Goal: Find specific page/section: Find specific page/section

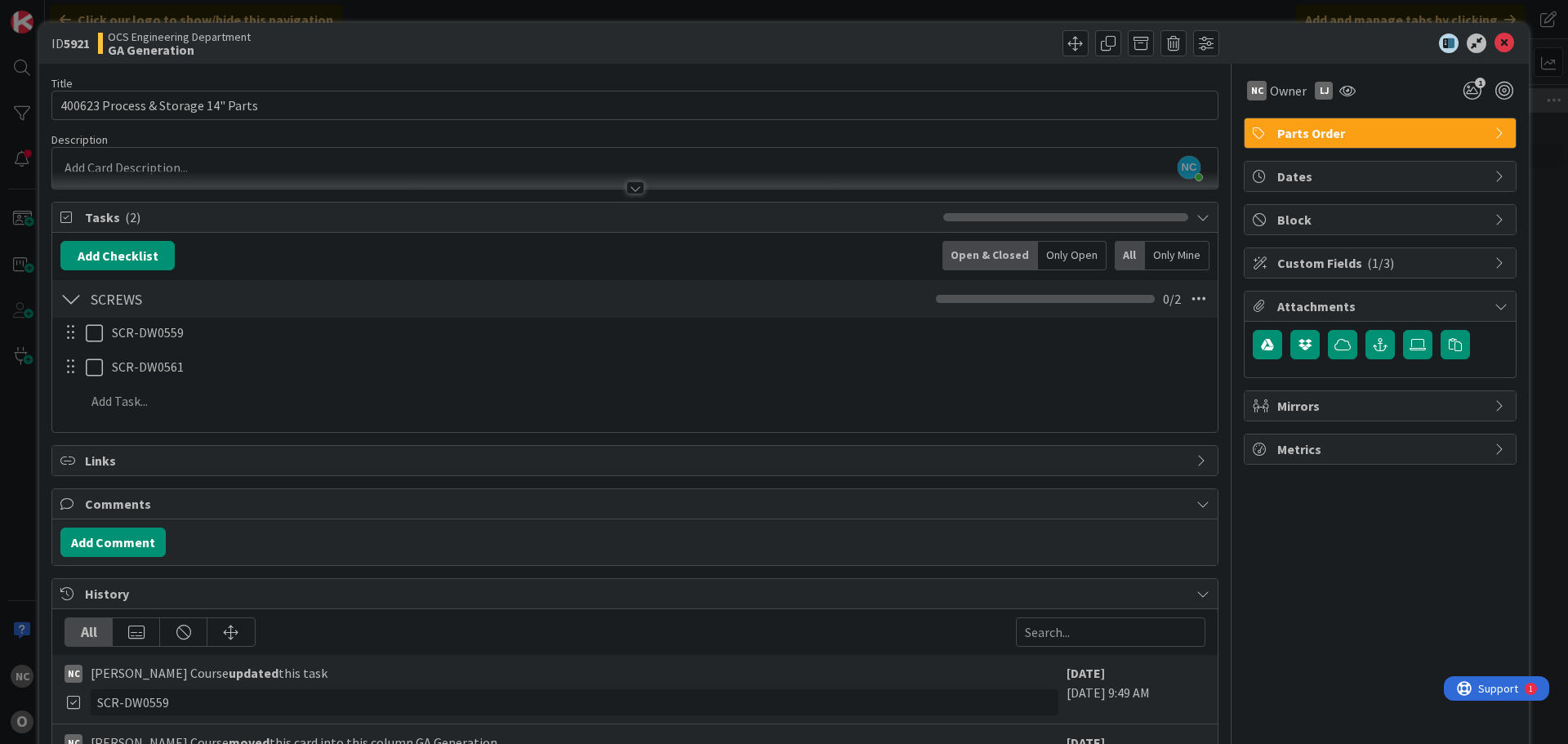
scroll to position [572, 0]
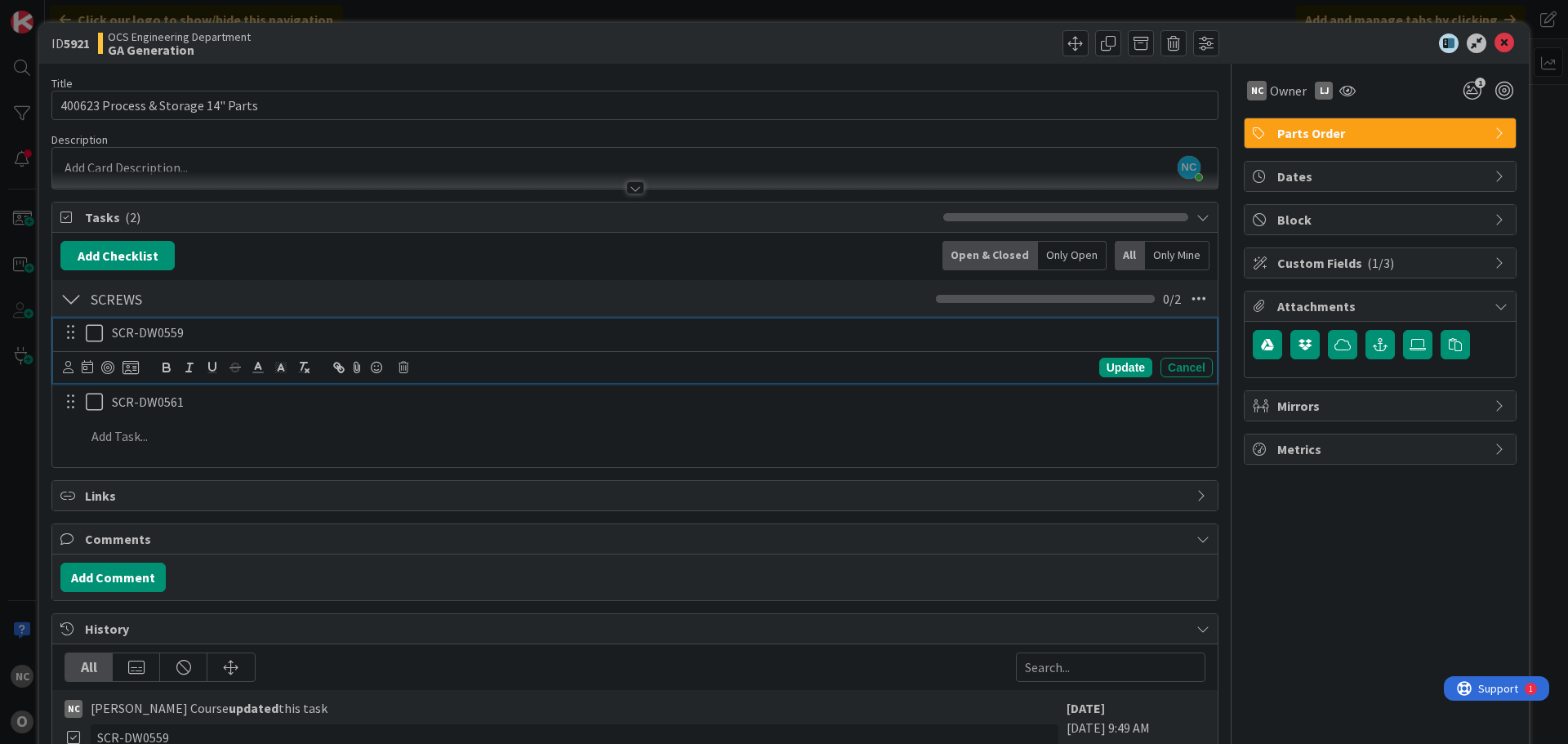
click at [87, 333] on icon at bounding box center [95, 333] width 18 height 20
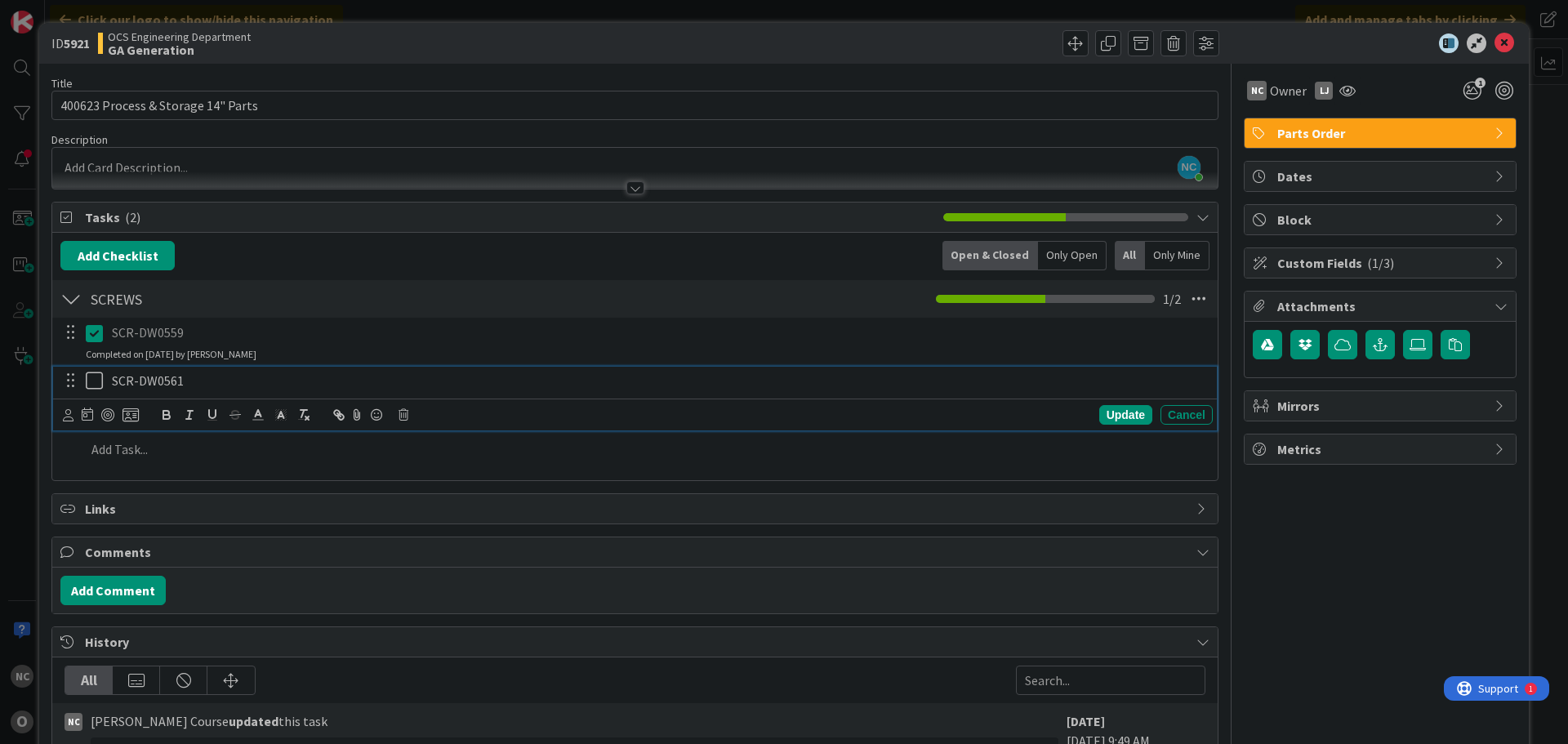
click at [94, 380] on icon at bounding box center [95, 380] width 18 height 20
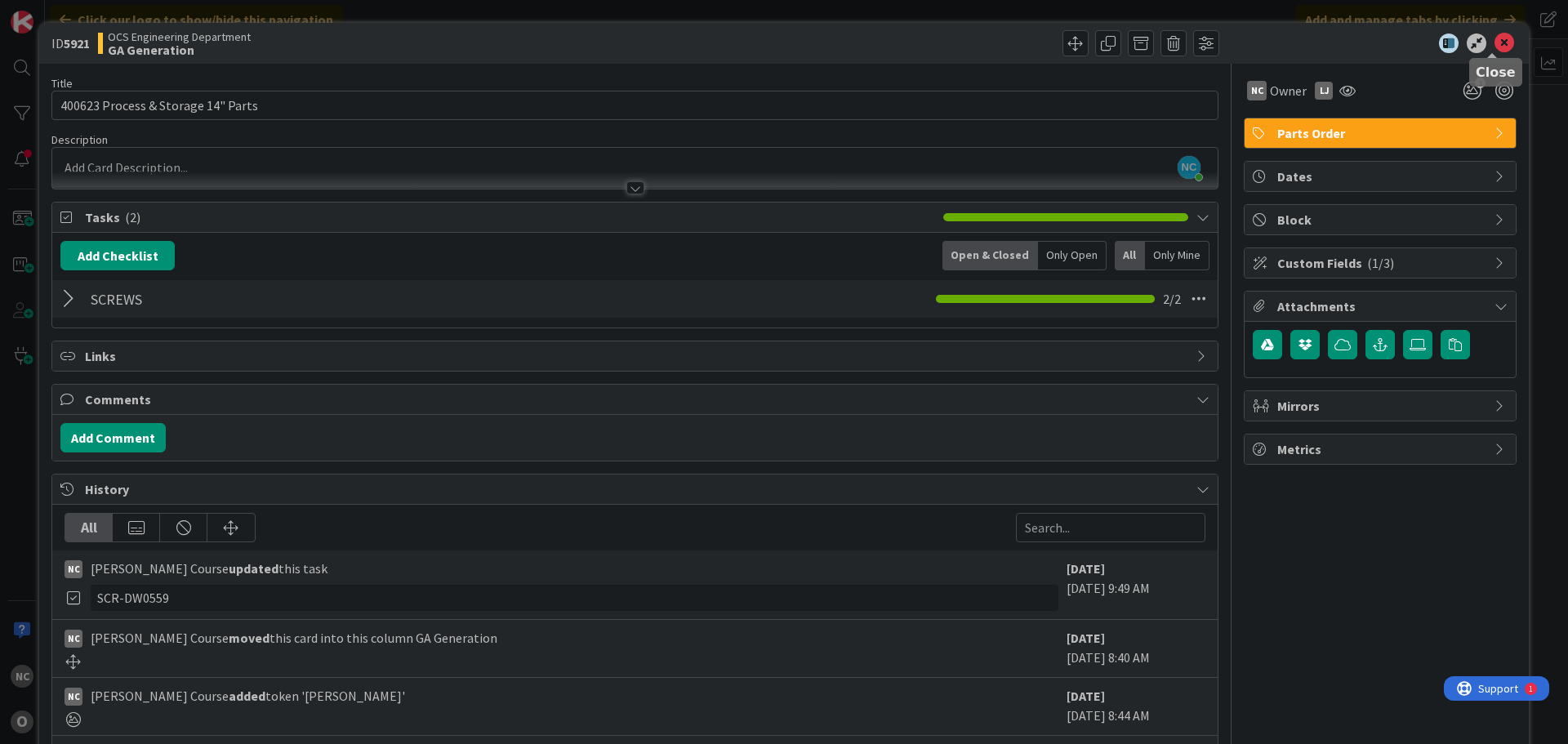
click at [1495, 43] on icon at bounding box center [1504, 43] width 20 height 20
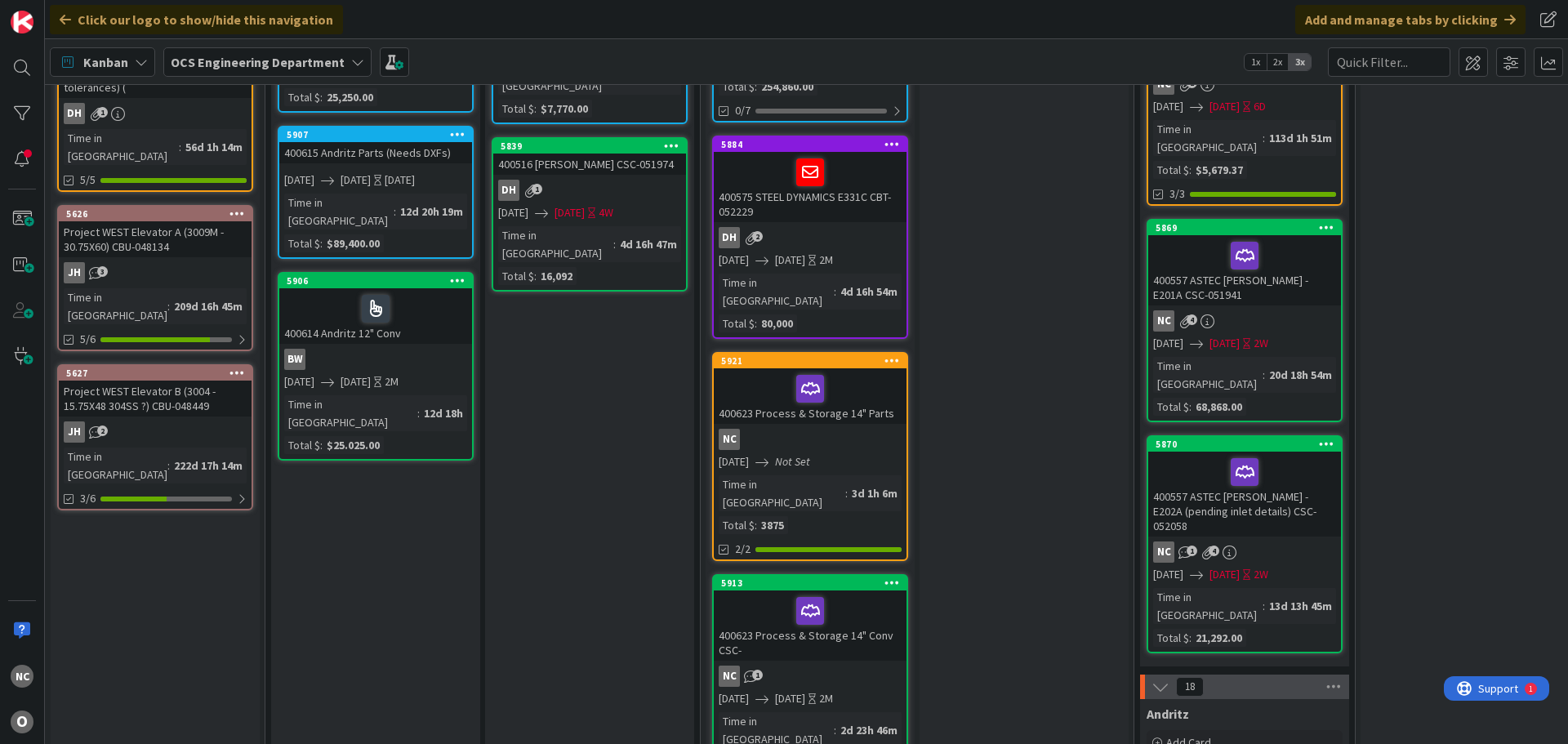
scroll to position [490, 0]
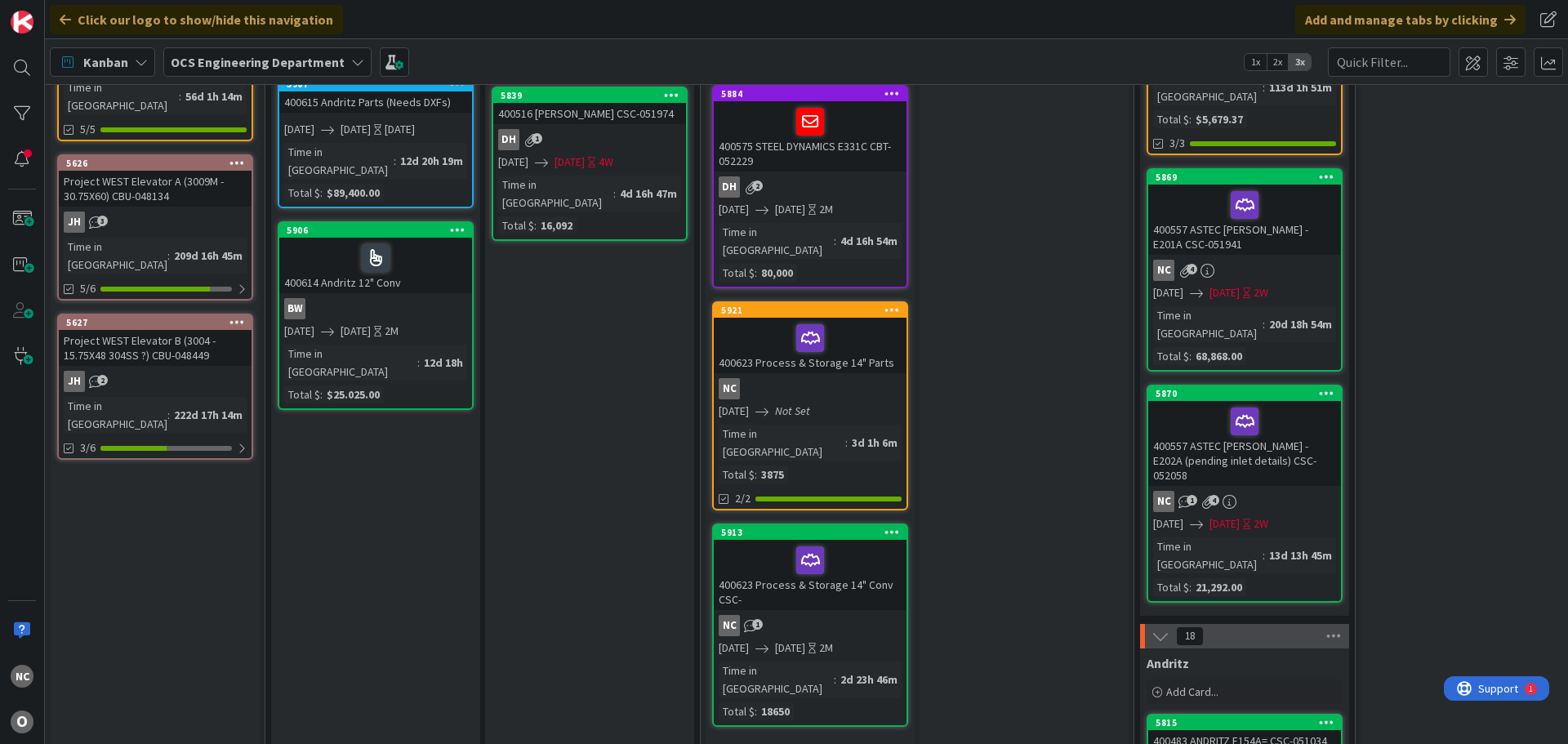
click at [862, 403] on div "[DATE] Not Set" at bounding box center [812, 412] width 188 height 18
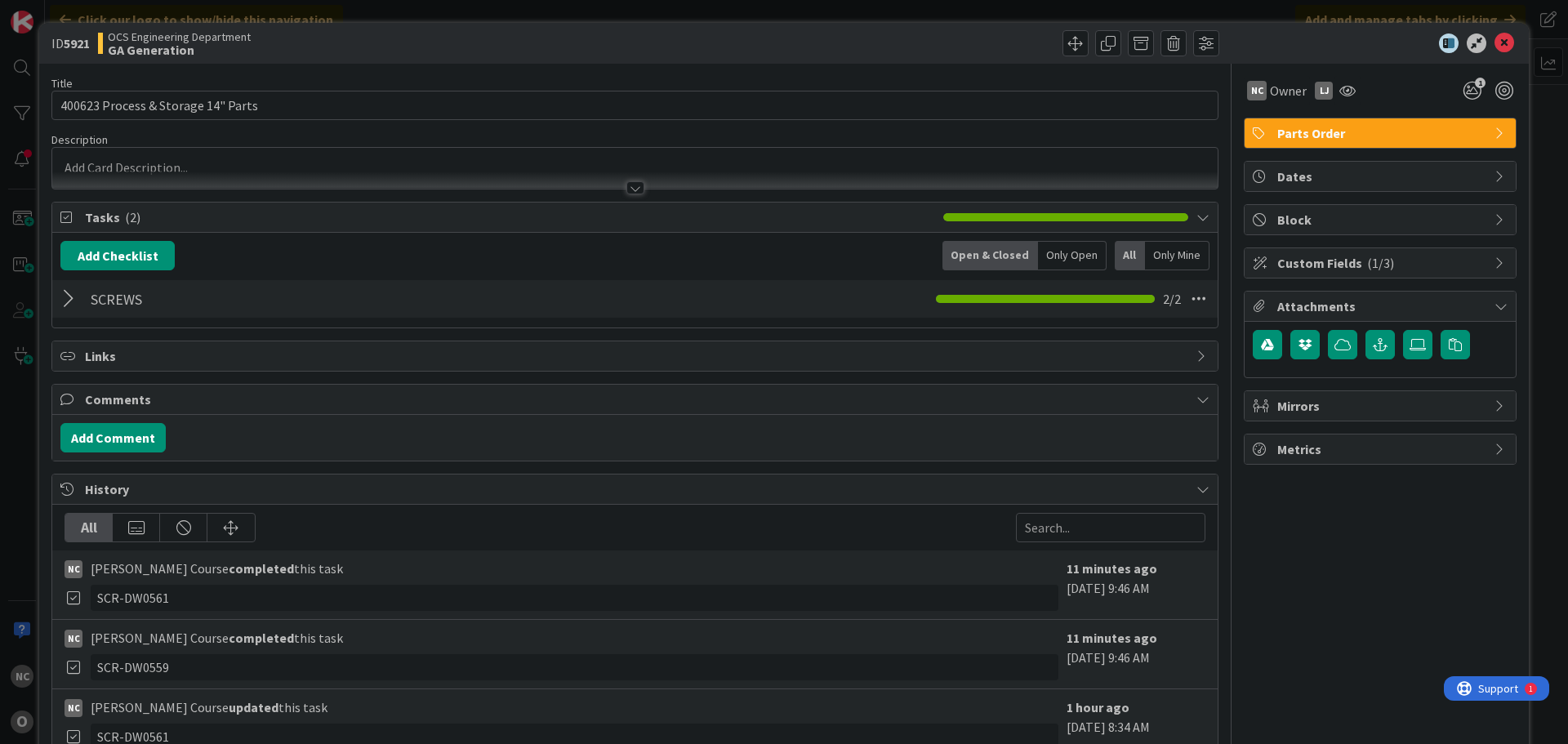
click at [73, 300] on div at bounding box center [71, 299] width 22 height 29
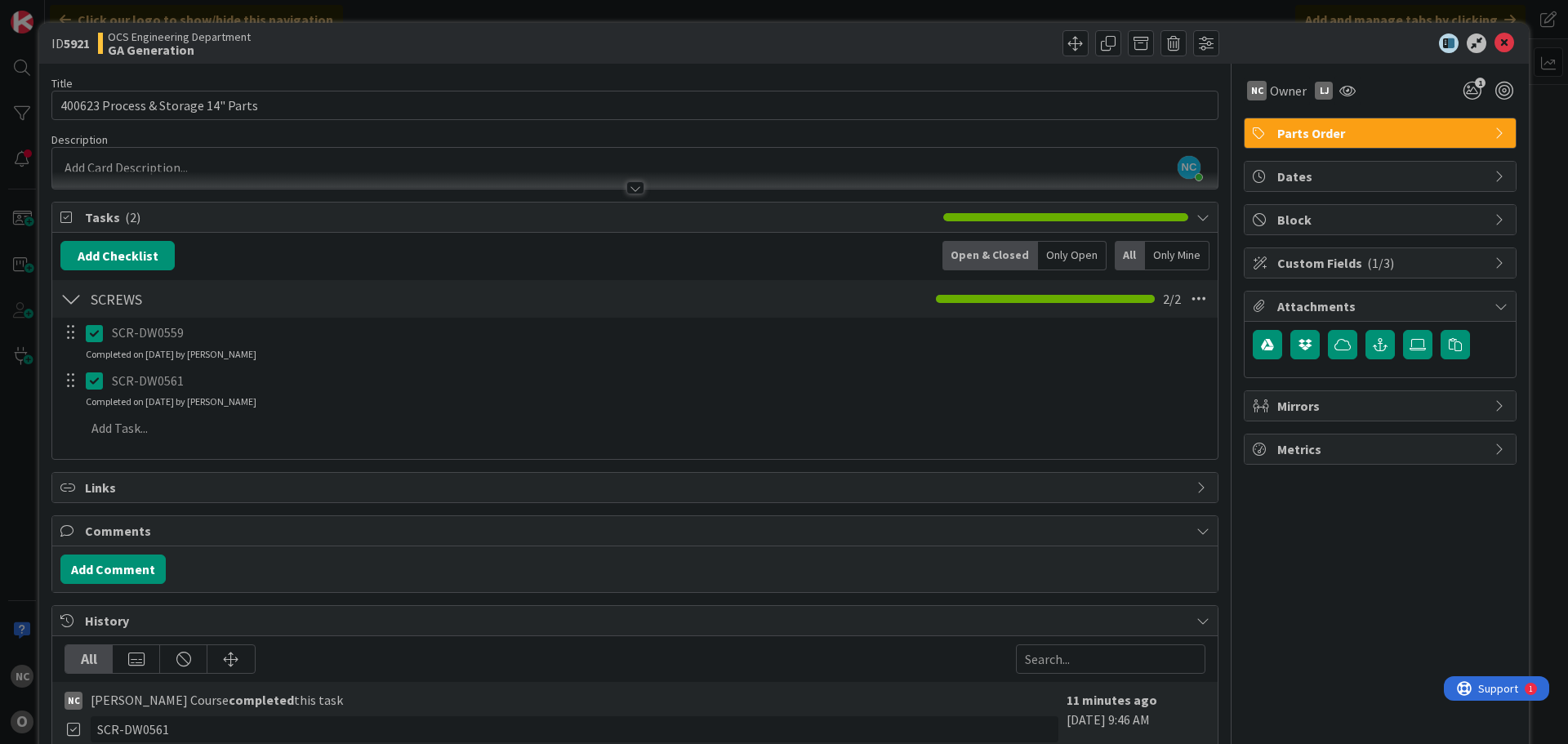
click at [73, 300] on div at bounding box center [71, 299] width 22 height 29
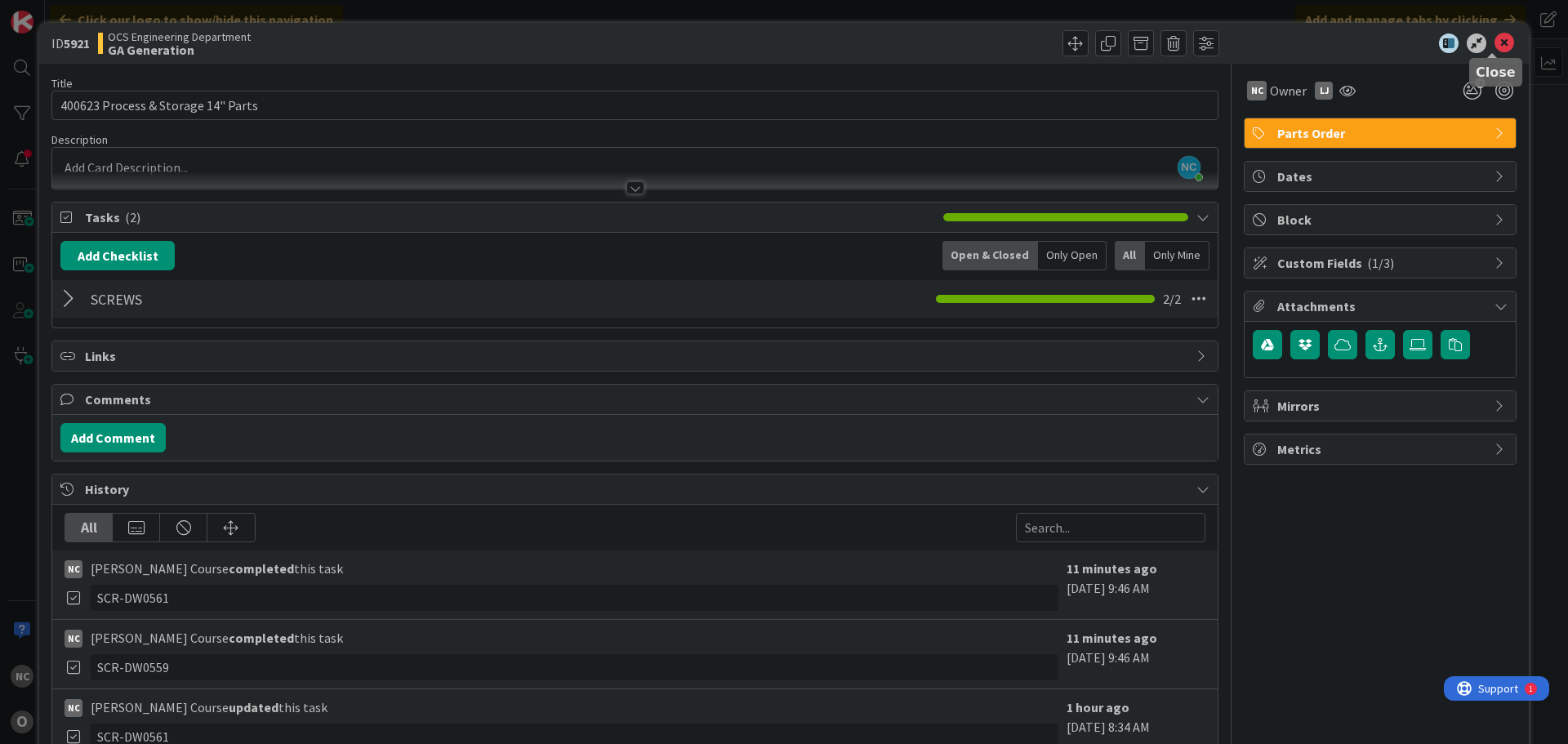
click at [1495, 45] on icon at bounding box center [1504, 43] width 20 height 20
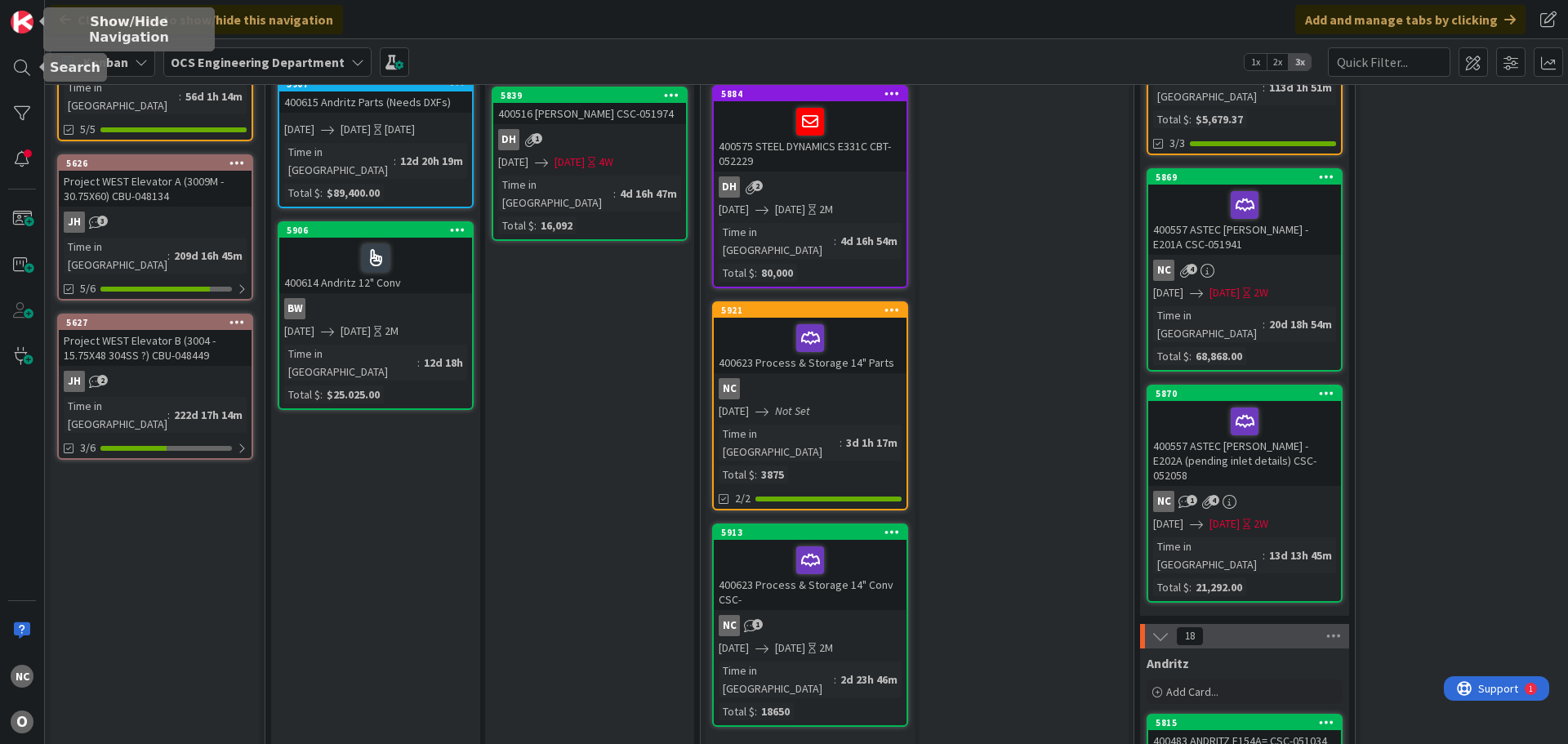
click at [13, 61] on div at bounding box center [22, 67] width 32 height 32
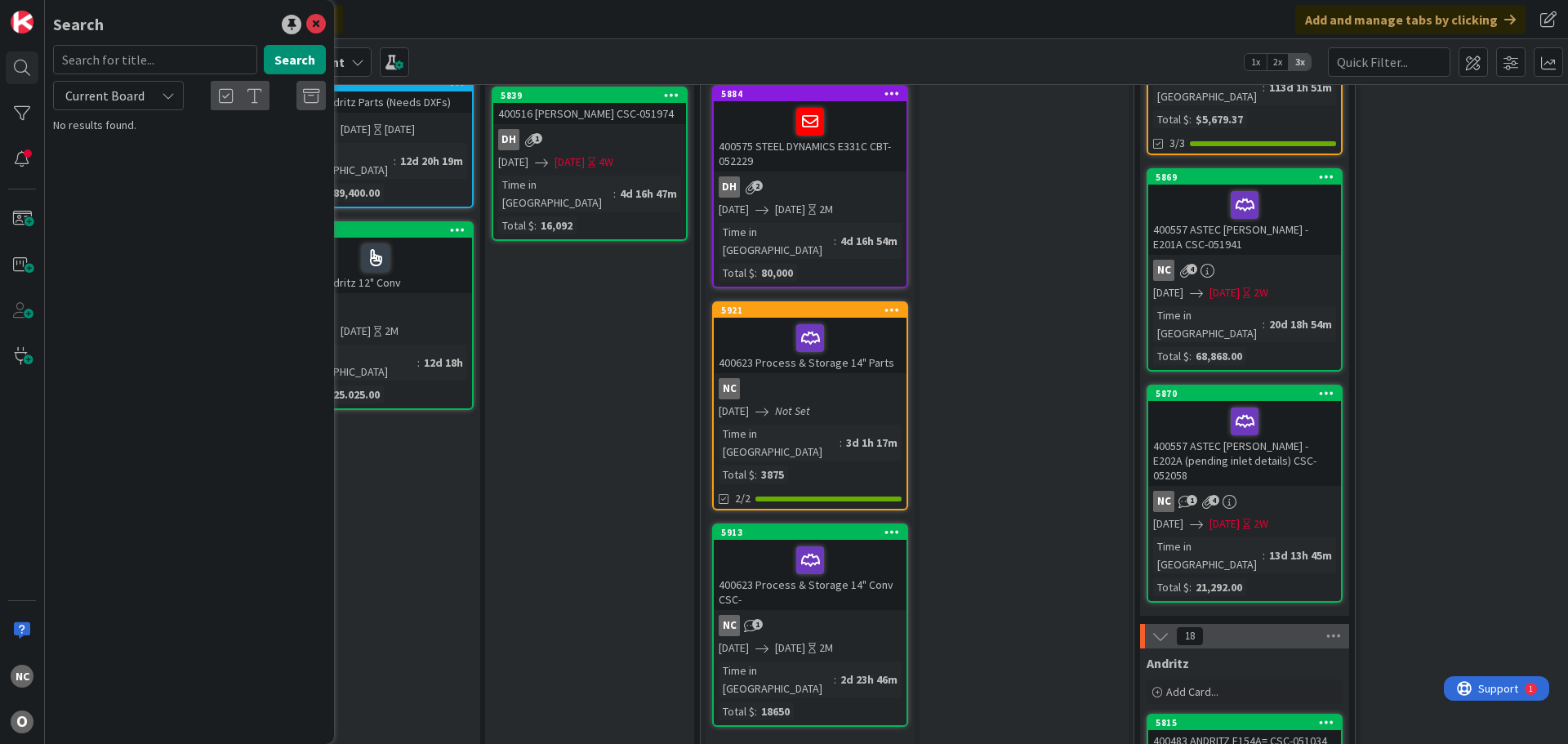
click at [146, 107] on span "Current Board" at bounding box center [105, 95] width 85 height 22
click at [132, 135] on span "Current Board" at bounding box center [148, 133] width 170 height 24
click at [127, 74] on div "Search" at bounding box center [189, 63] width 292 height 36
drag, startPoint x: 127, startPoint y: 86, endPoint x: 220, endPoint y: 137, distance: 106.1
click at [134, 90] on span "Current Board" at bounding box center [105, 95] width 85 height 22
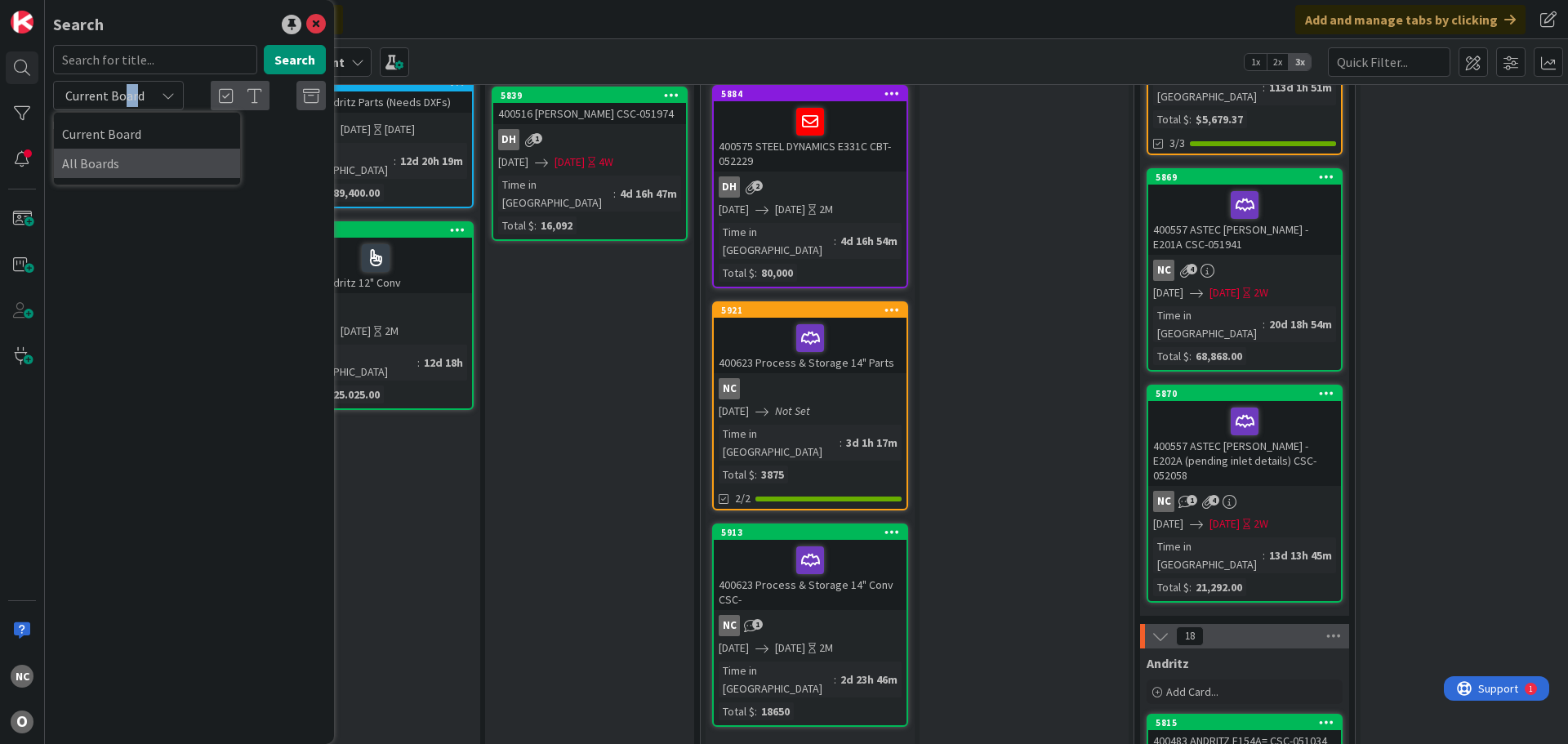
click at [145, 165] on span "All Boards" at bounding box center [148, 163] width 170 height 24
click at [161, 78] on div "Search" at bounding box center [189, 63] width 292 height 36
click at [156, 61] on input "text" at bounding box center [154, 60] width 204 height 29
type input "WE SODA"
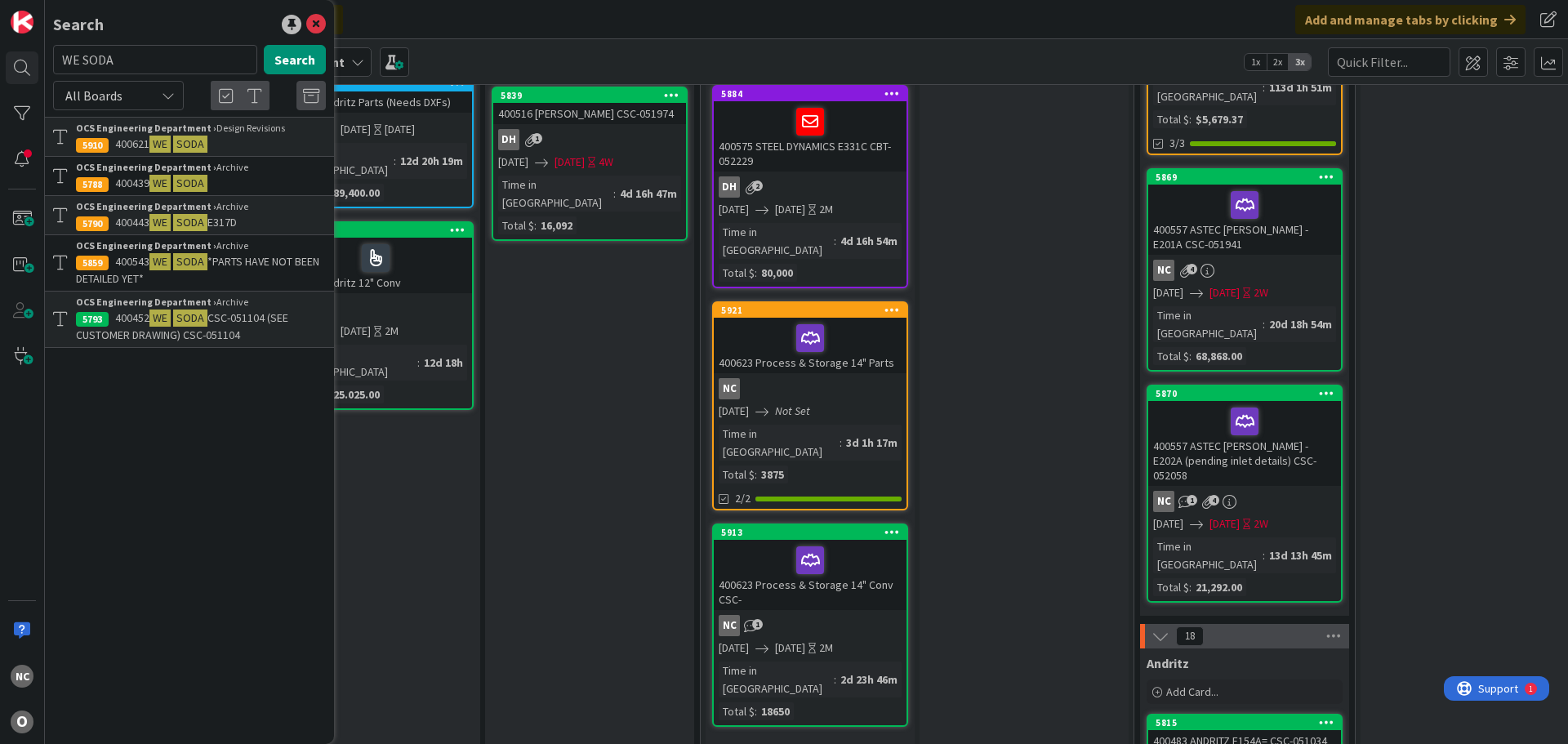
click at [193, 330] on span "CSC-051104 (SEE CUSTOMER DRAWING) CSC-051104" at bounding box center [182, 327] width 212 height 32
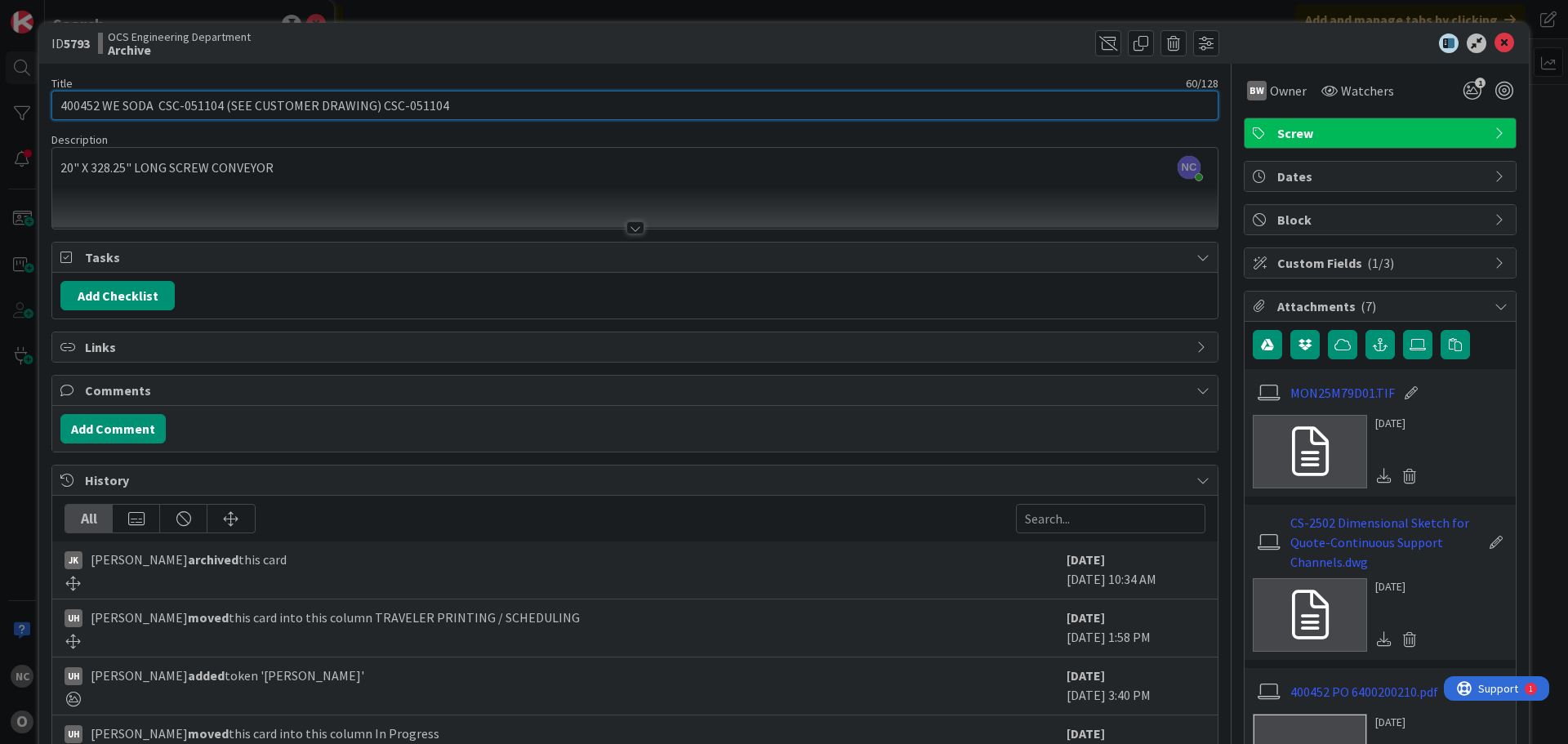
drag, startPoint x: 374, startPoint y: 109, endPoint x: 442, endPoint y: 108, distance: 68.0
click at [442, 108] on input "400452 WE SODA CSC-051104 (SEE CUSTOMER DRAWING) CSC-051104" at bounding box center [635, 106] width 1167 height 29
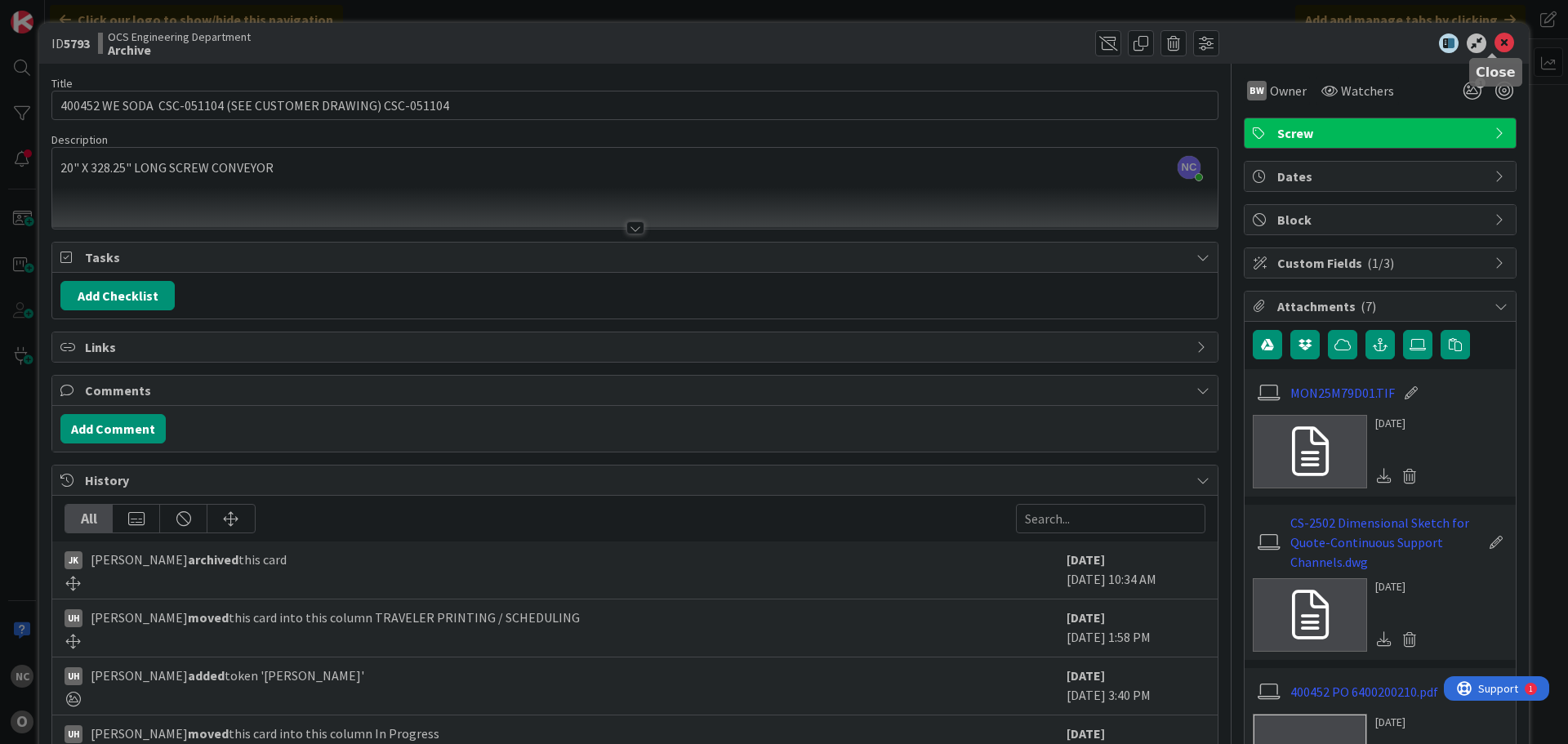
click at [1495, 47] on icon at bounding box center [1504, 43] width 20 height 20
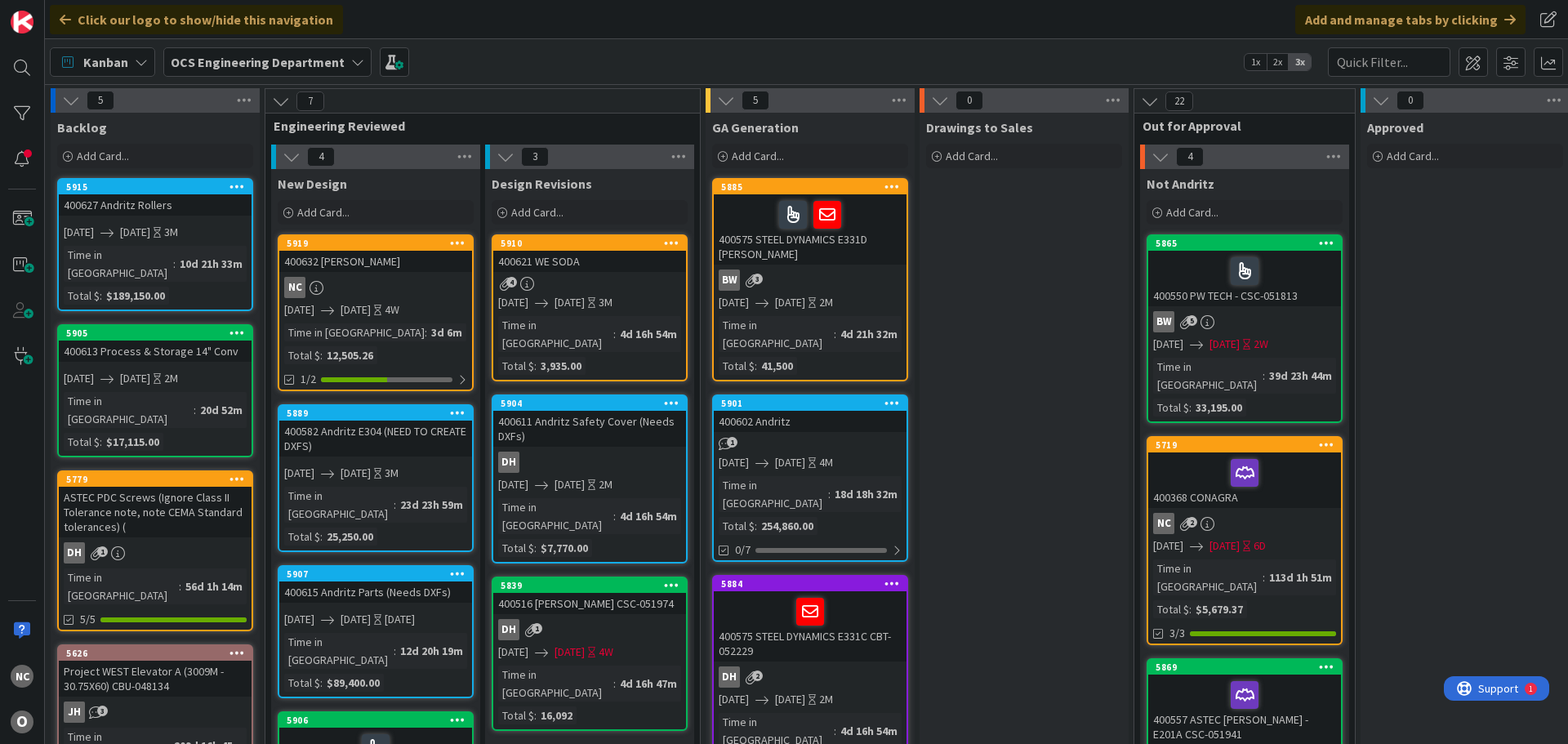
scroll to position [0, 1322]
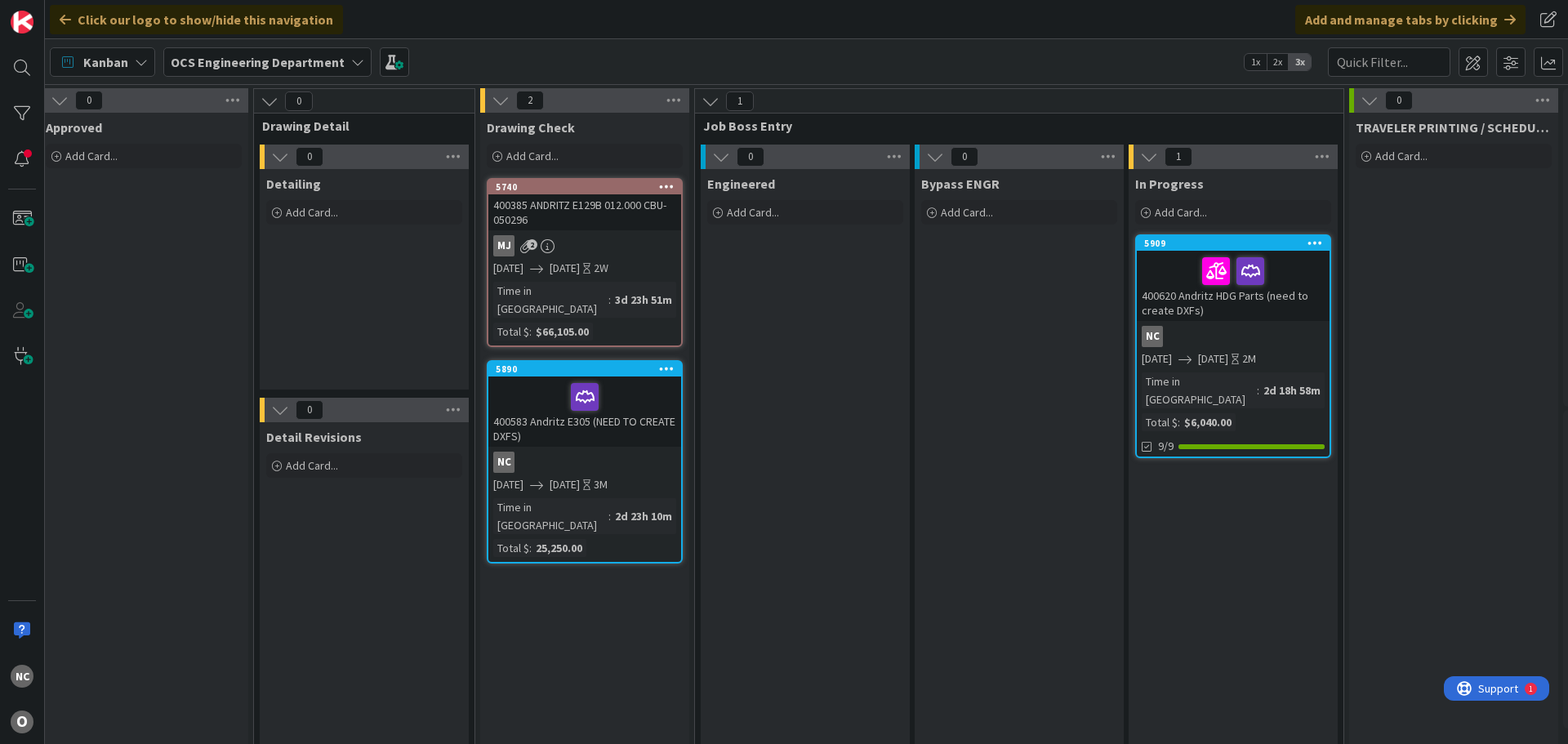
click at [1231, 330] on div "NC" at bounding box center [1233, 336] width 193 height 22
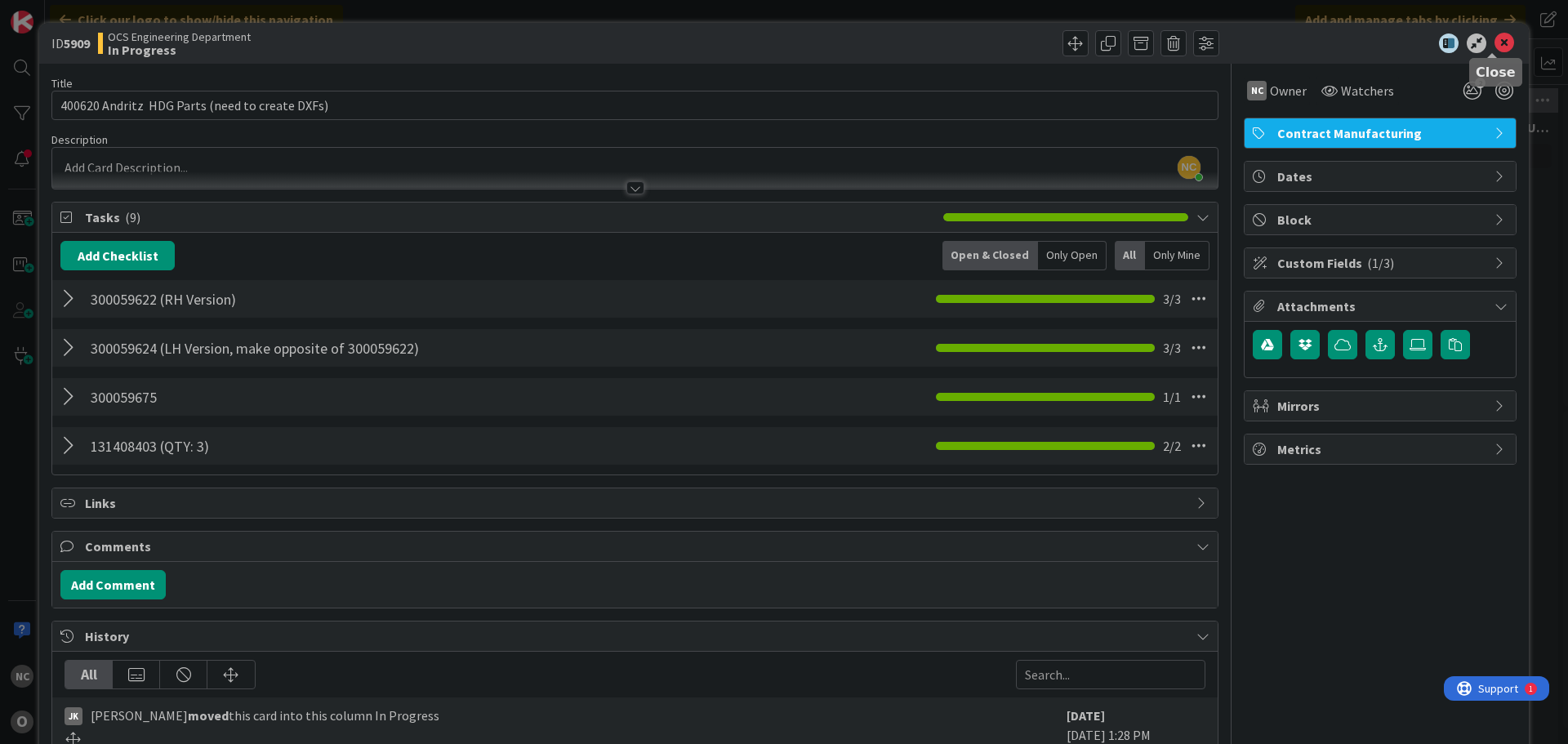
click at [1495, 46] on icon at bounding box center [1504, 43] width 20 height 20
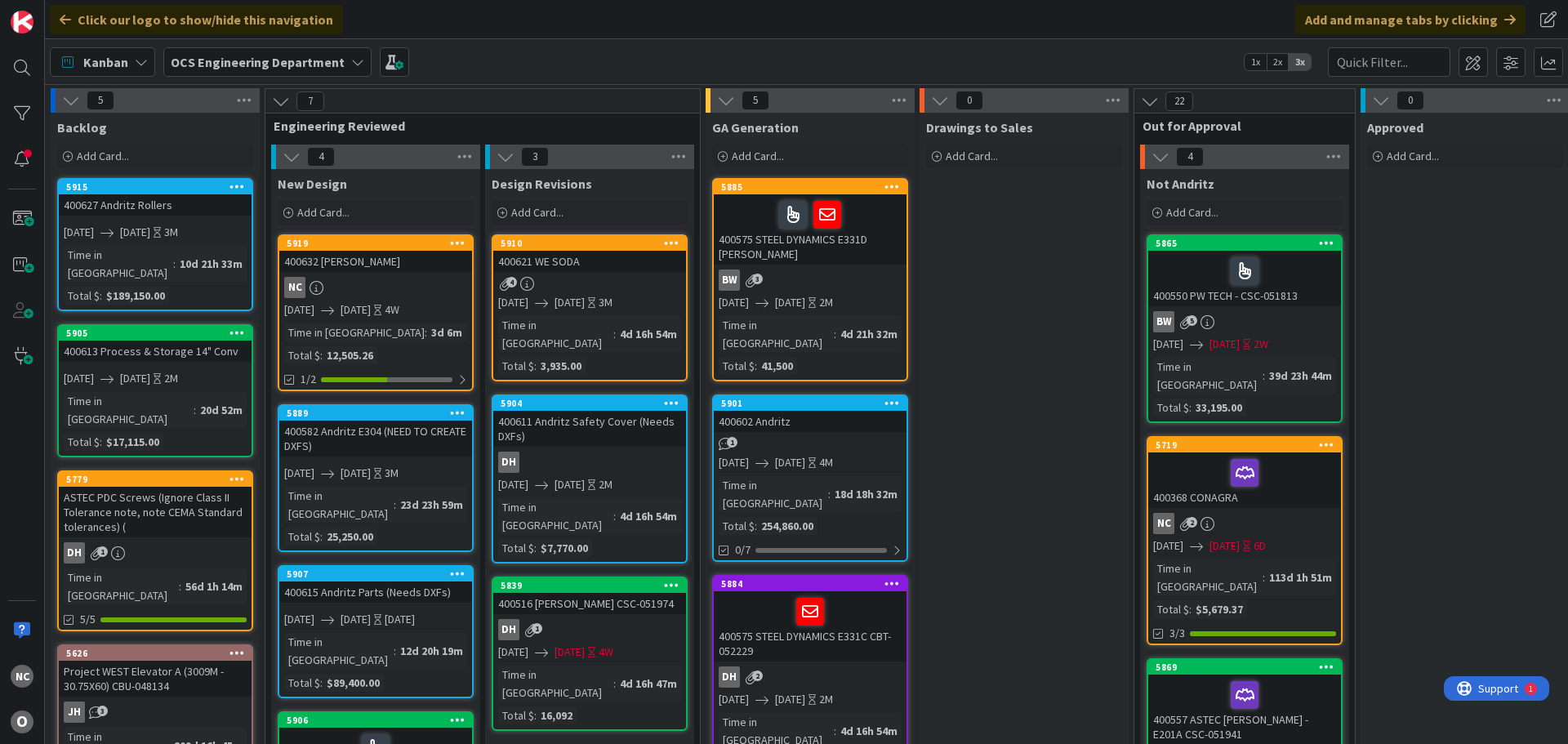
click at [422, 281] on div "NC" at bounding box center [375, 287] width 193 height 22
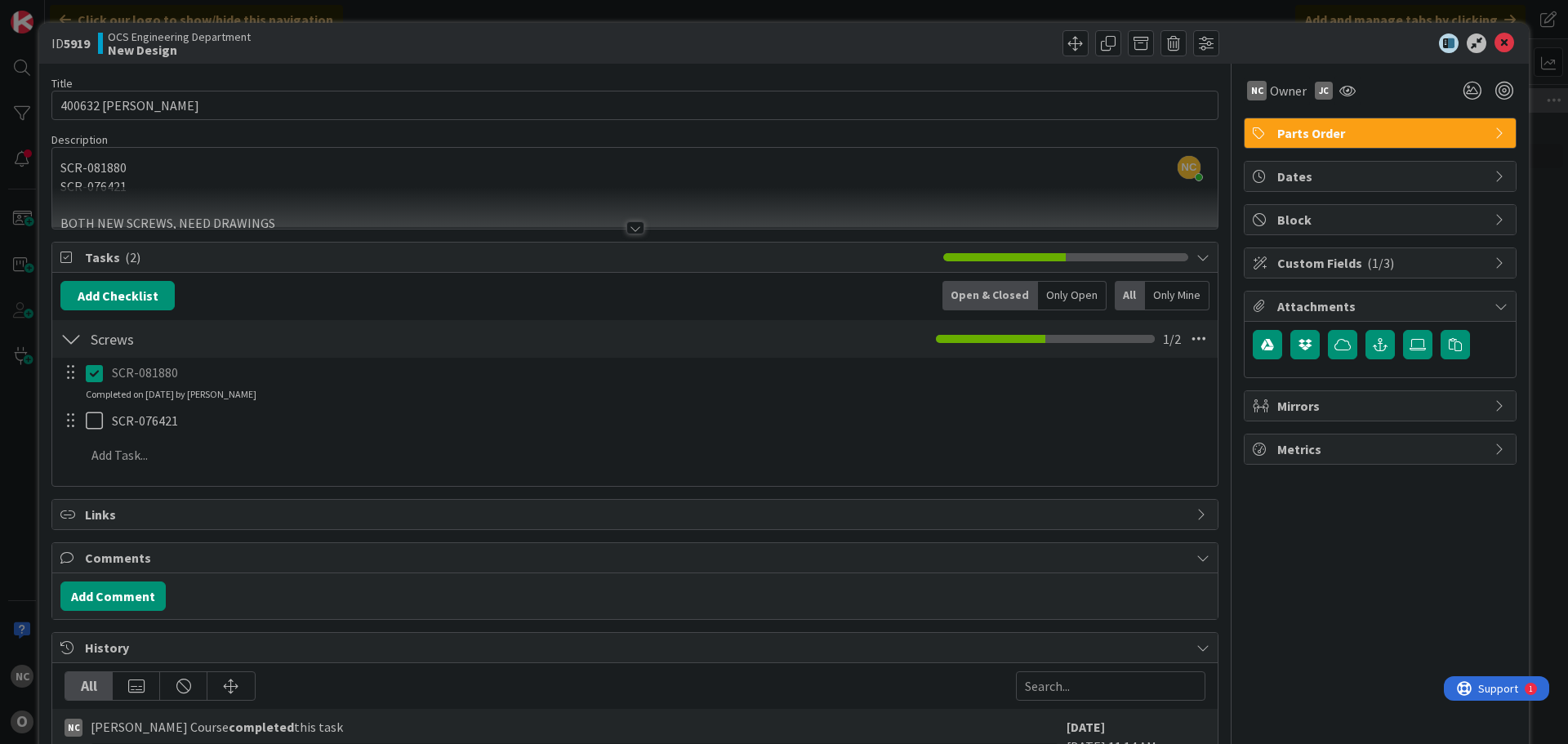
click at [627, 226] on div at bounding box center [635, 227] width 18 height 13
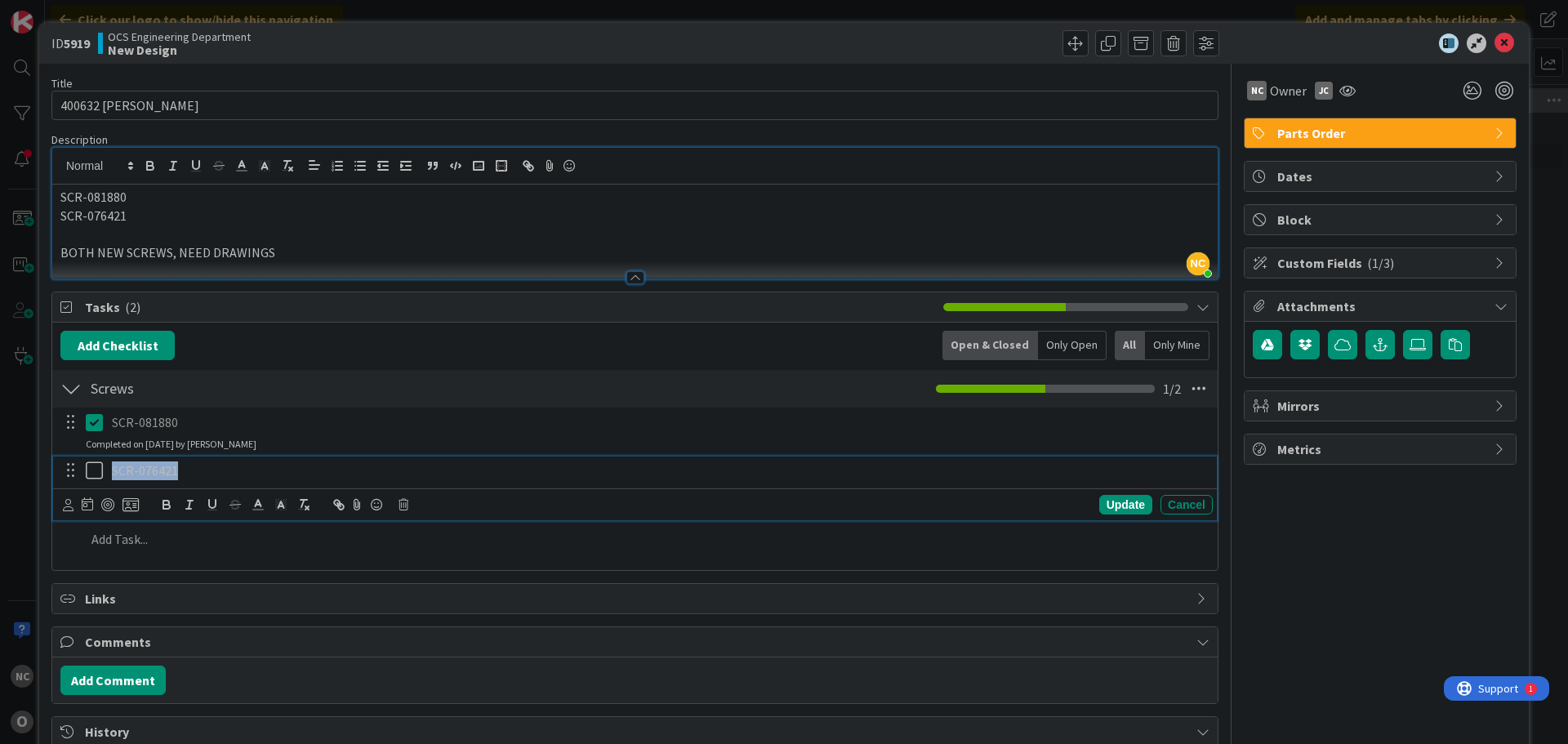
drag, startPoint x: 111, startPoint y: 470, endPoint x: 179, endPoint y: 472, distance: 68.0
click at [179, 472] on div "SCR-076421" at bounding box center [659, 470] width 1108 height 28
copy p "SCR-076421"
